Goal: Task Accomplishment & Management: Use online tool/utility

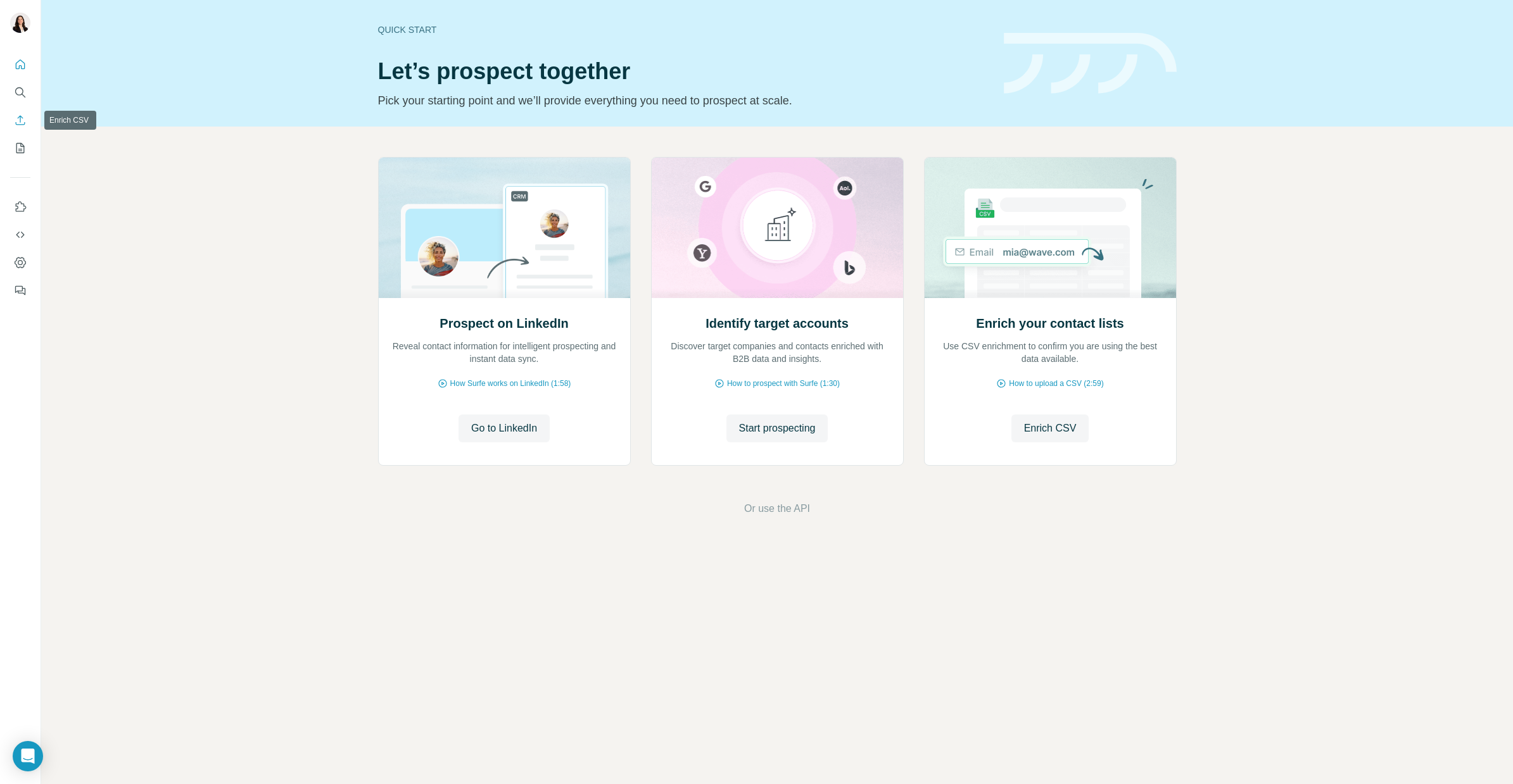
click at [19, 124] on icon "Enrich CSV" at bounding box center [20, 120] width 12 height 12
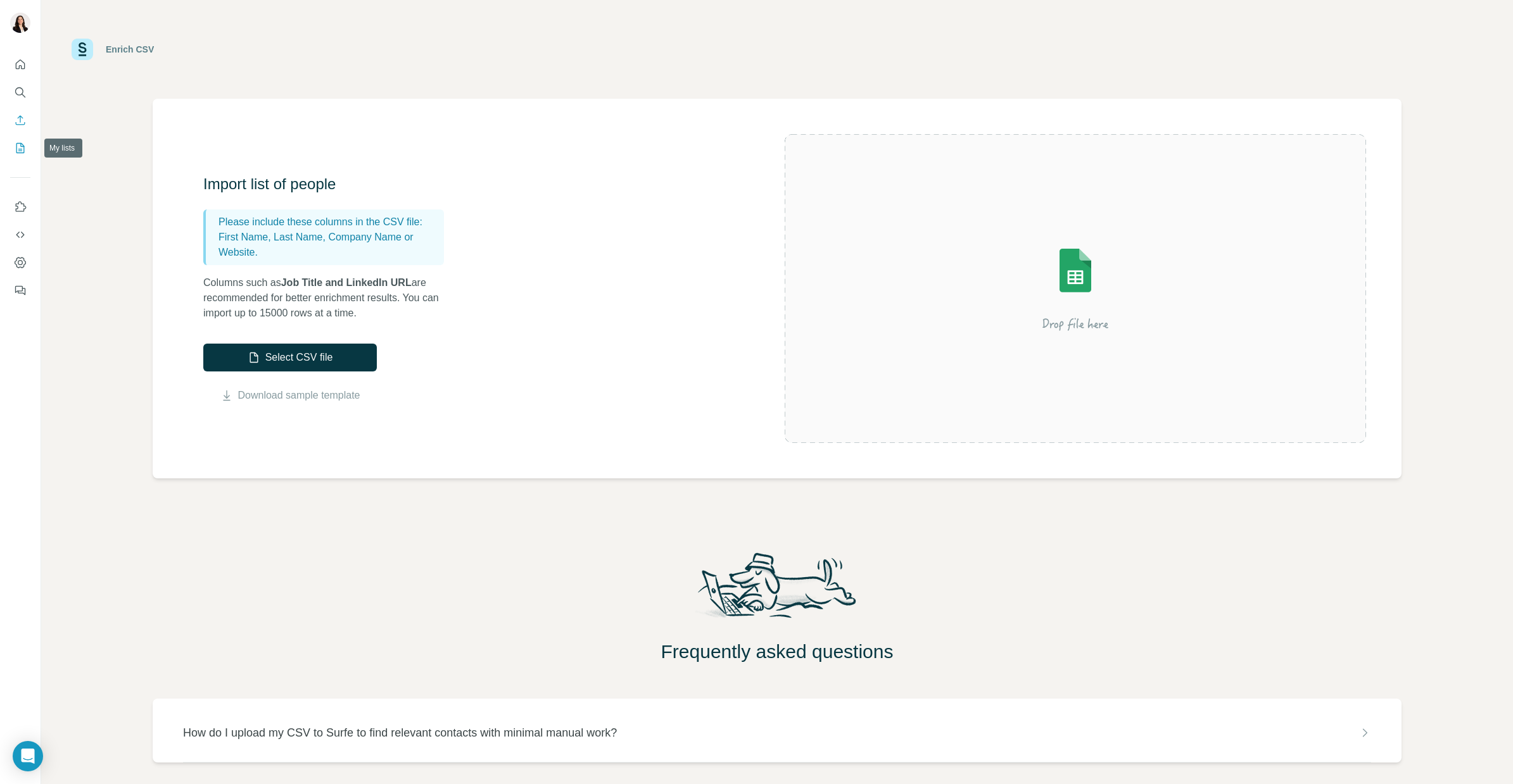
click at [20, 153] on icon "My lists" at bounding box center [20, 148] width 8 height 10
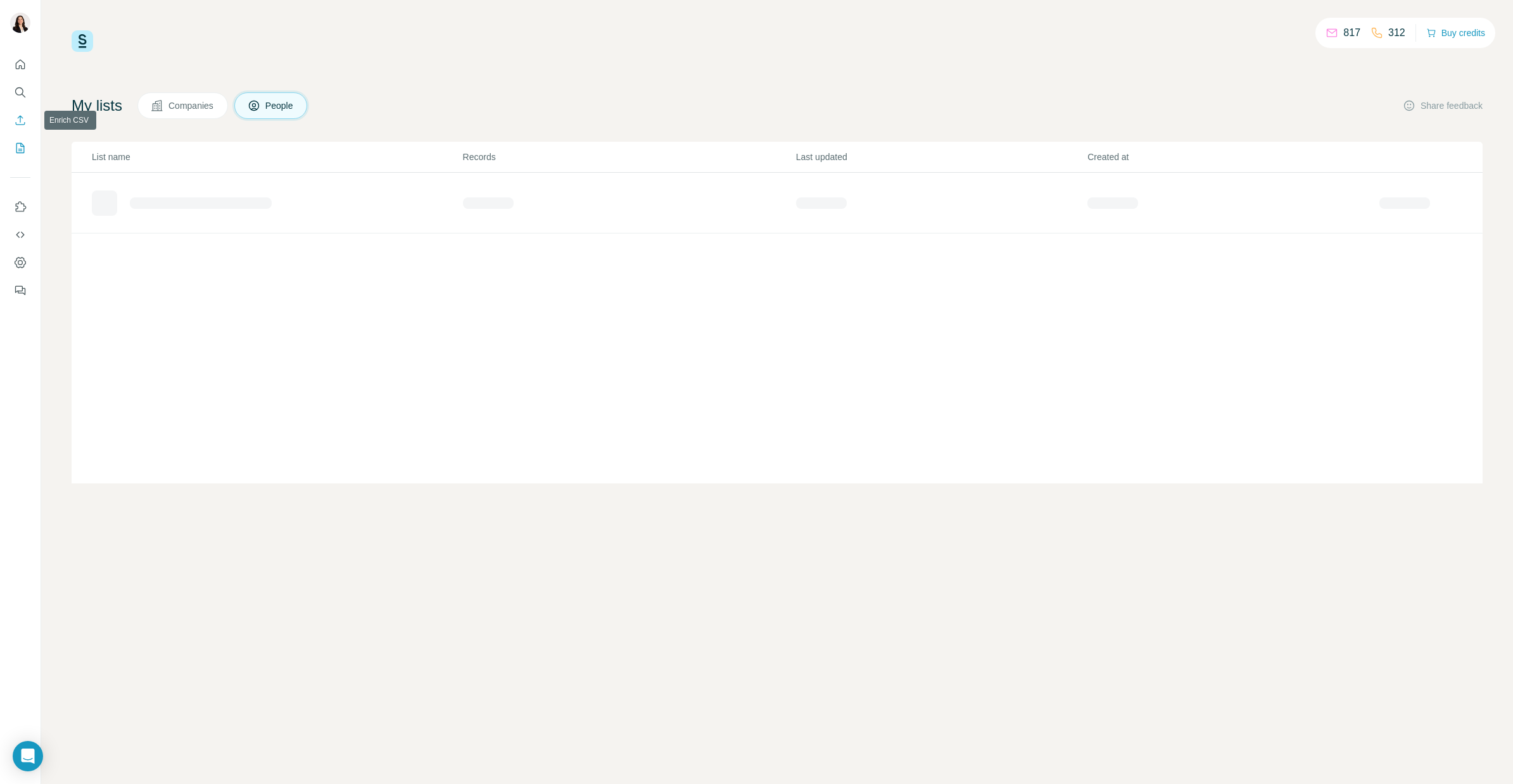
click at [20, 122] on icon "Enrich CSV" at bounding box center [20, 120] width 10 height 10
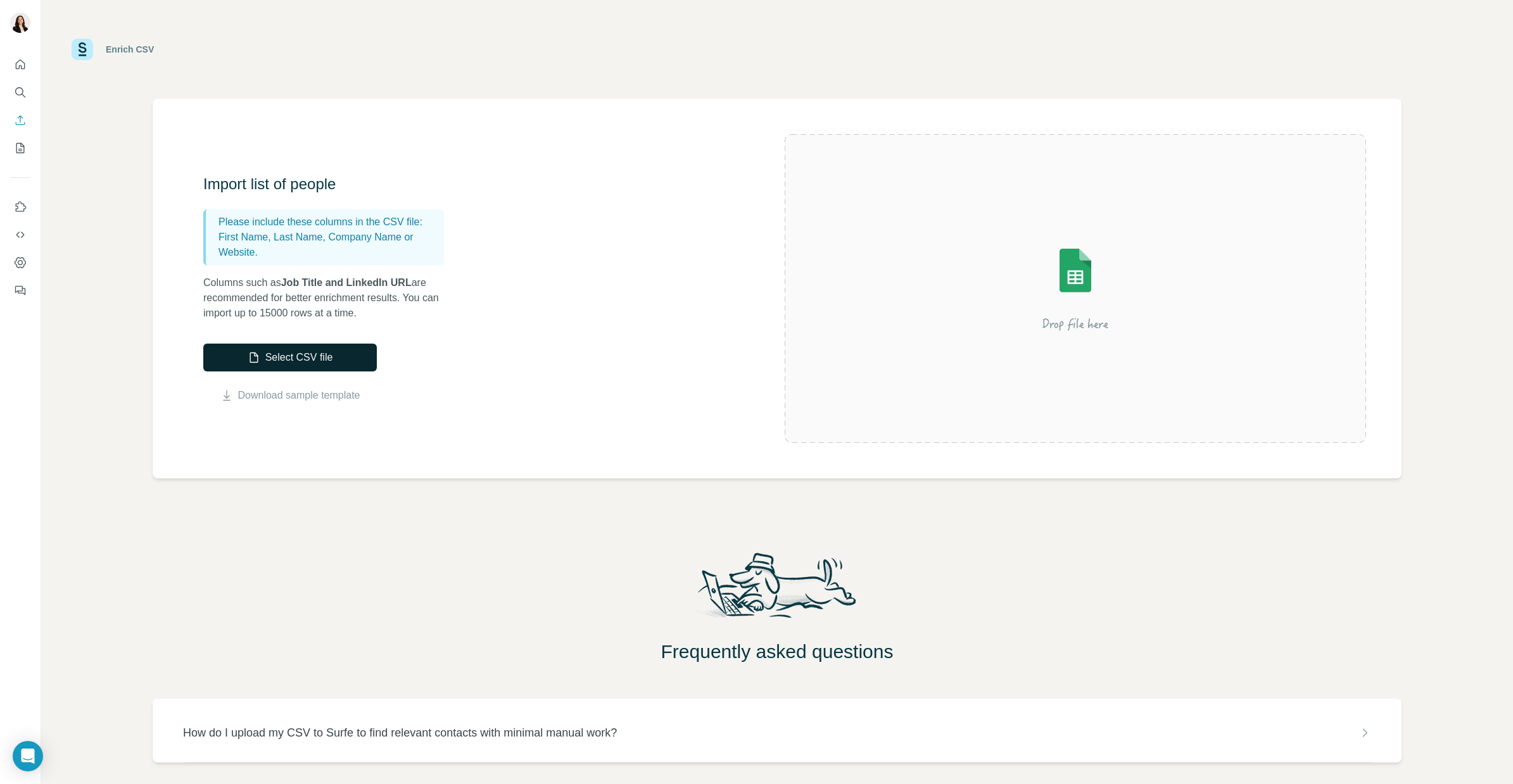
click at [263, 354] on button "Select CSV file" at bounding box center [290, 358] width 174 height 28
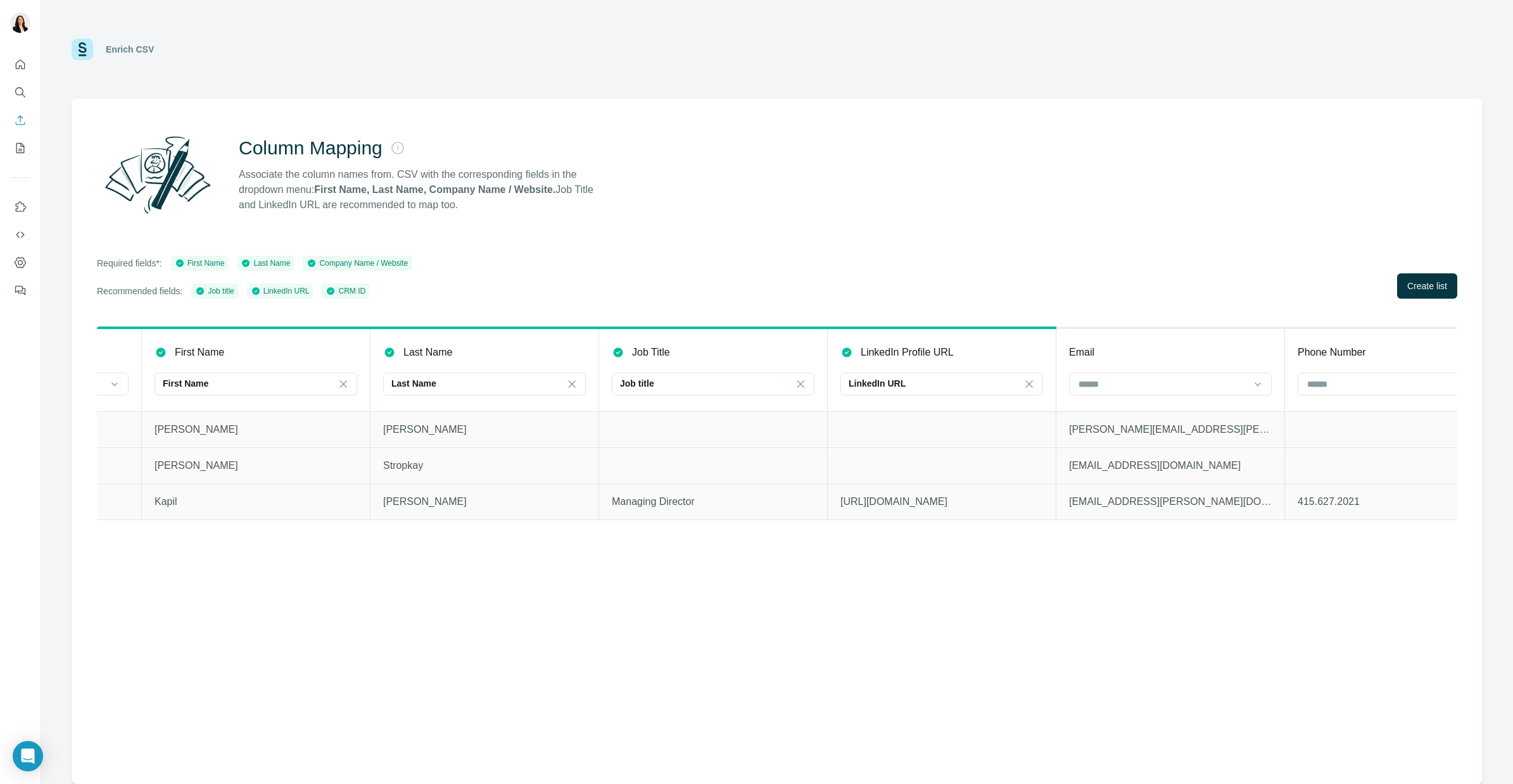
scroll to position [0, 698]
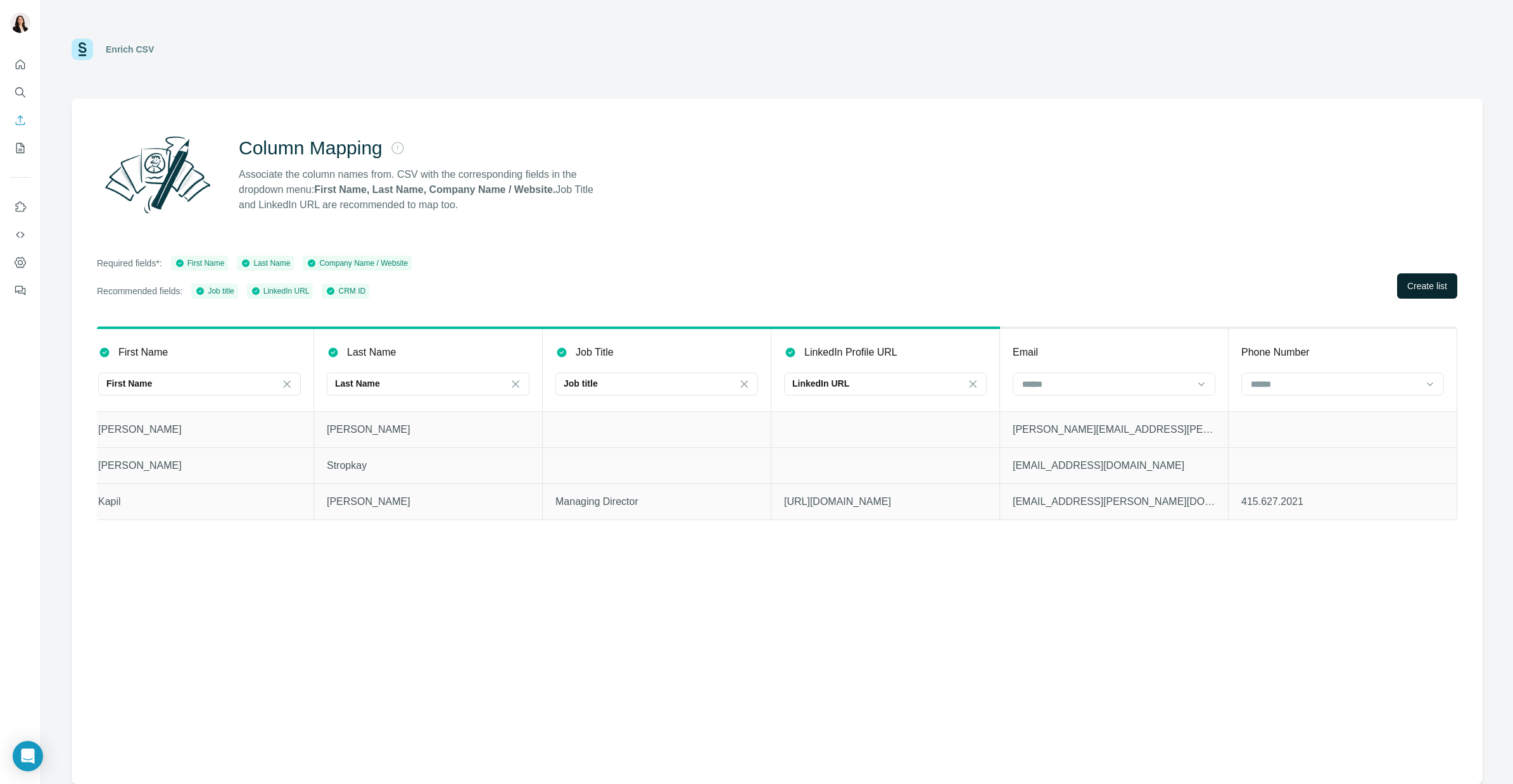
click at [1408, 285] on span "Create list" at bounding box center [1427, 285] width 40 height 12
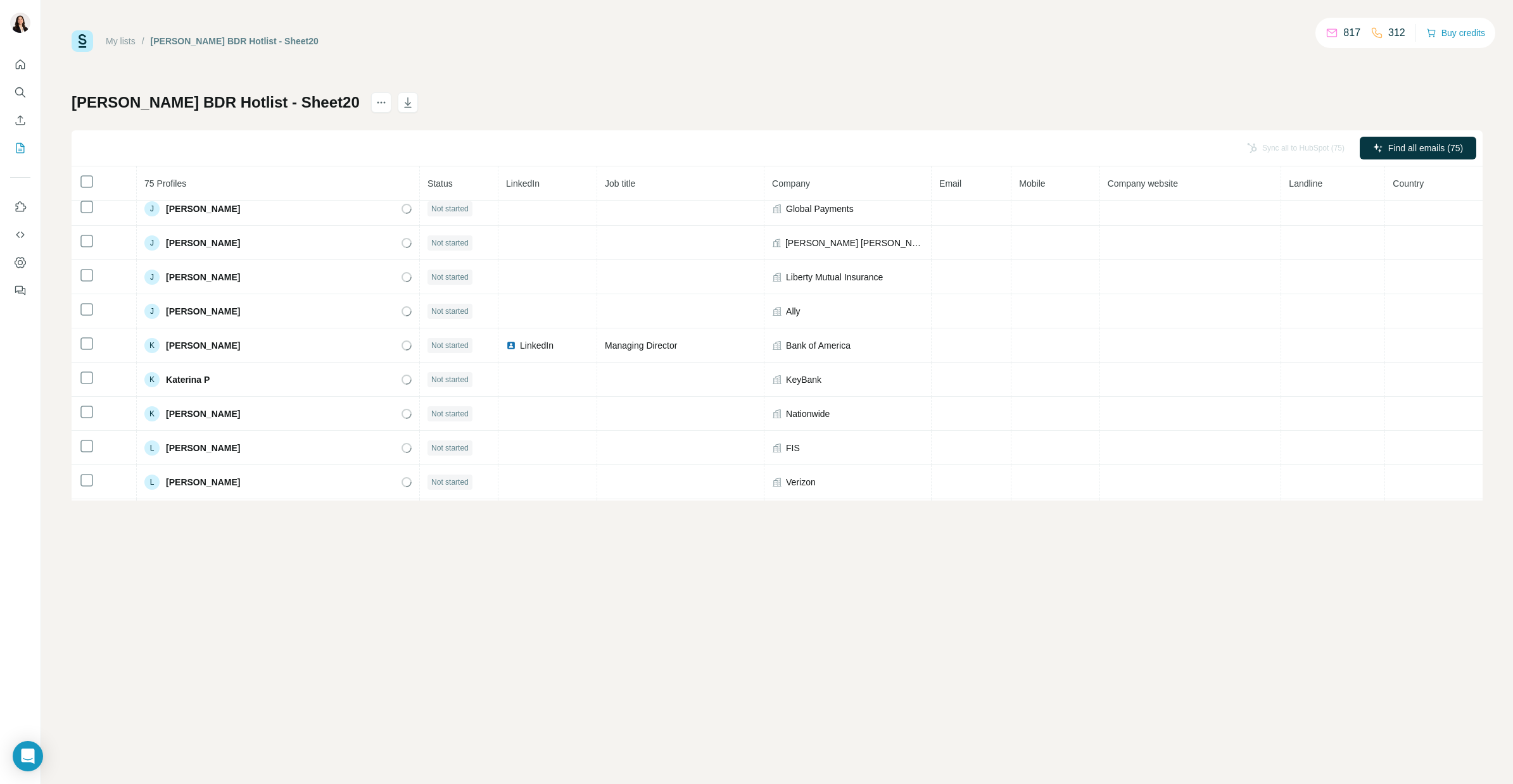
scroll to position [1751, 0]
